Goal: Information Seeking & Learning: Learn about a topic

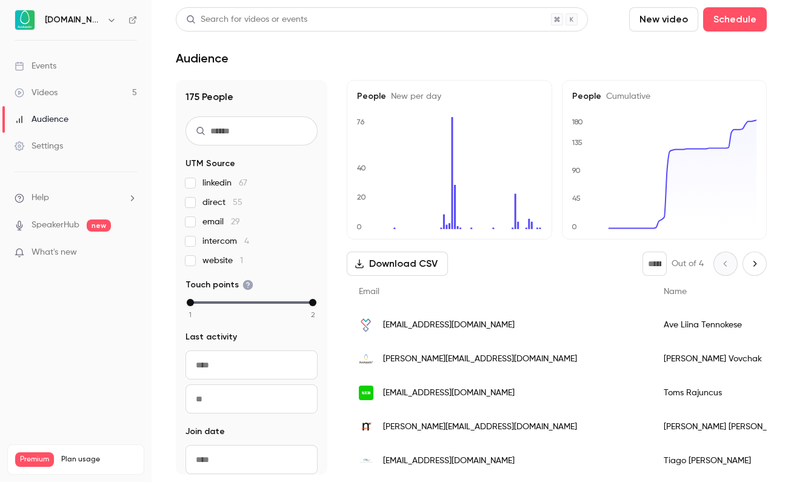
click at [90, 88] on link "Videos 5" at bounding box center [75, 92] width 151 height 27
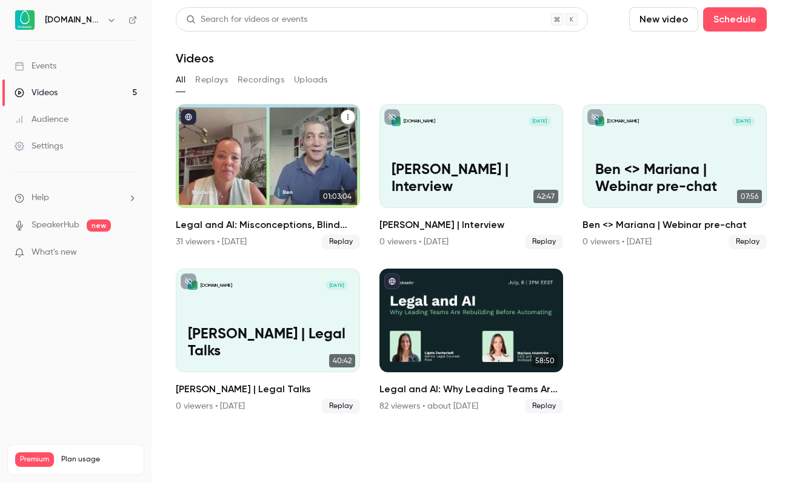
click at [250, 171] on div "Legal and AI: Misconceptions, Blind Spots, and What Comes Next" at bounding box center [268, 156] width 184 height 104
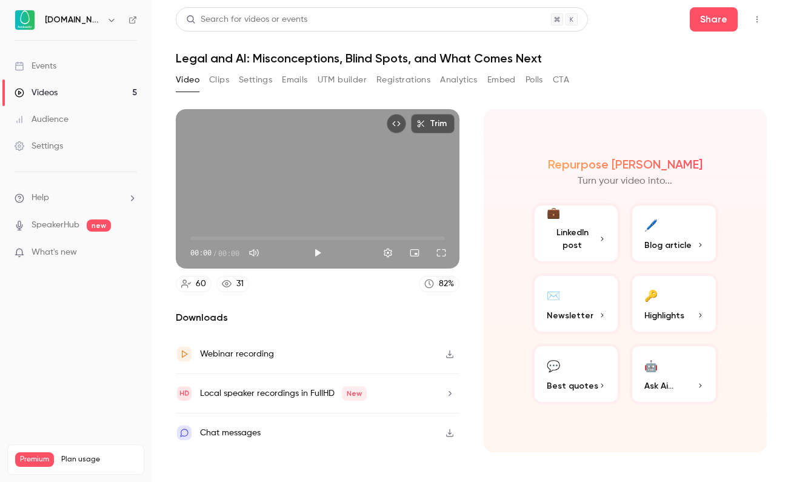
click at [376, 90] on div "Video Clips Settings Emails UTM builder Registrations Analytics Embed Polls CTA" at bounding box center [372, 82] width 393 height 24
click at [385, 80] on button "Registrations" at bounding box center [403, 79] width 54 height 19
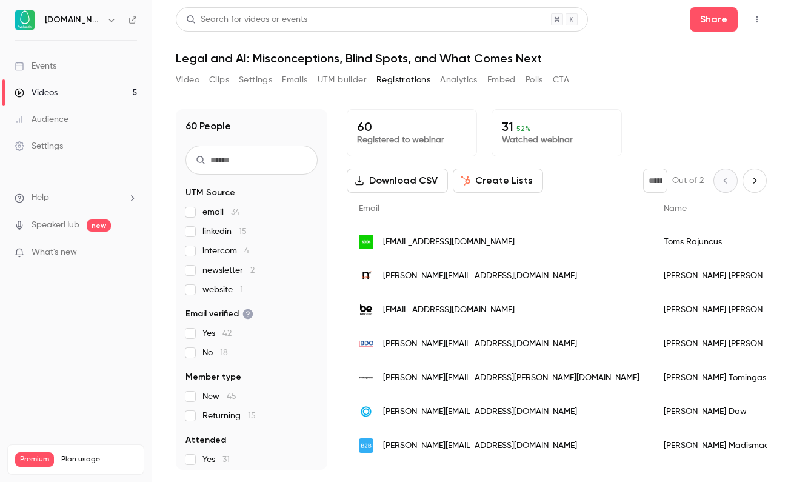
click at [202, 229] on label "linkedin 15" at bounding box center [251, 231] width 132 height 12
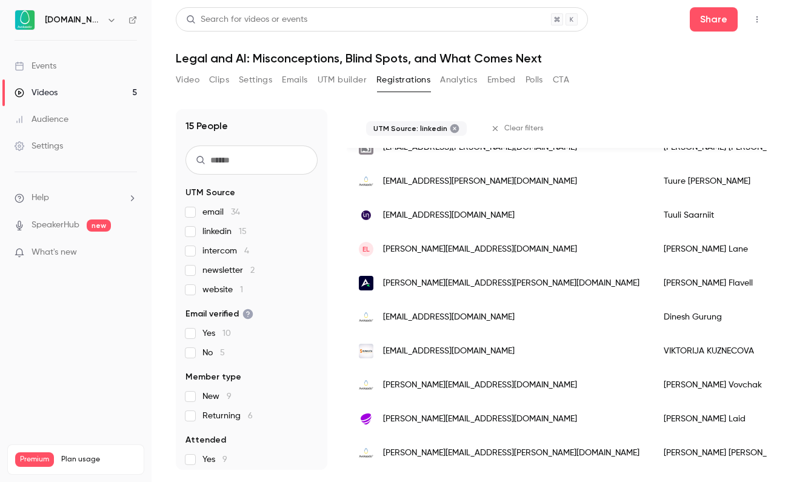
click at [70, 71] on link "Events" at bounding box center [75, 66] width 151 height 27
